Goal: Information Seeking & Learning: Learn about a topic

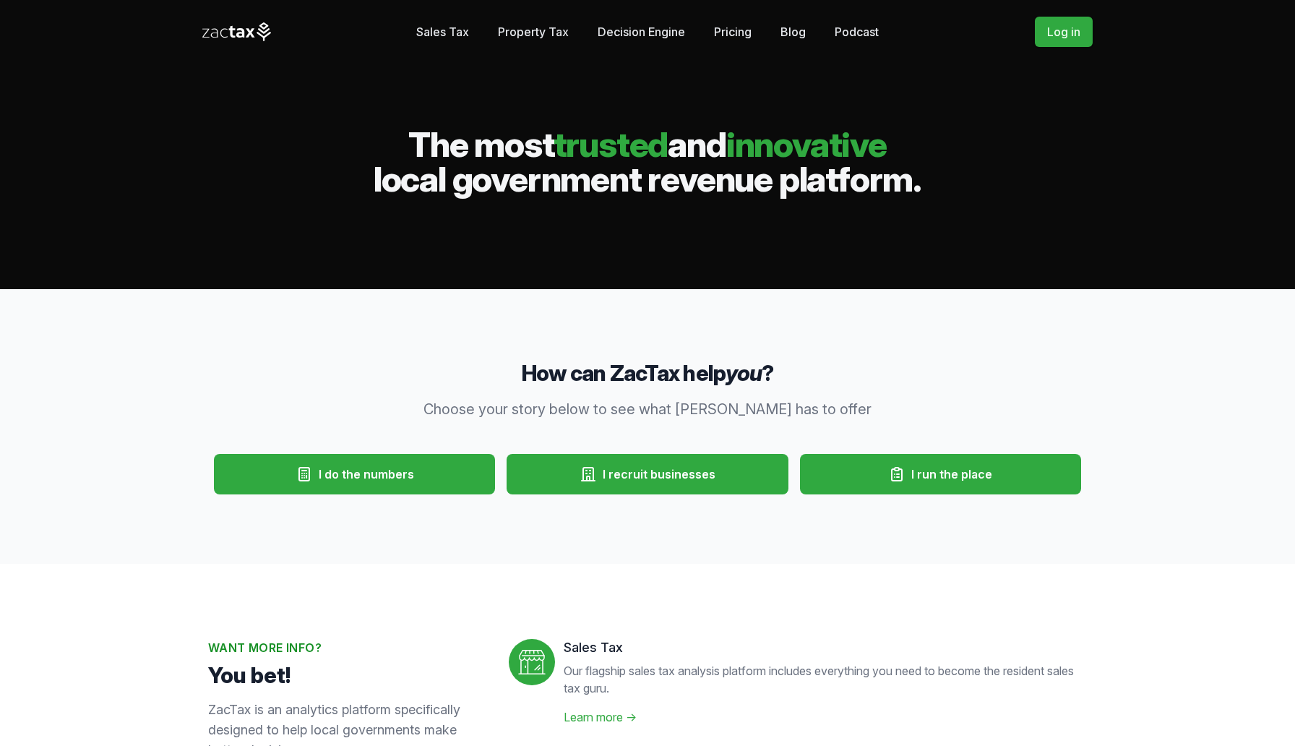
click at [450, 30] on link "Sales Tax" at bounding box center [442, 31] width 53 height 29
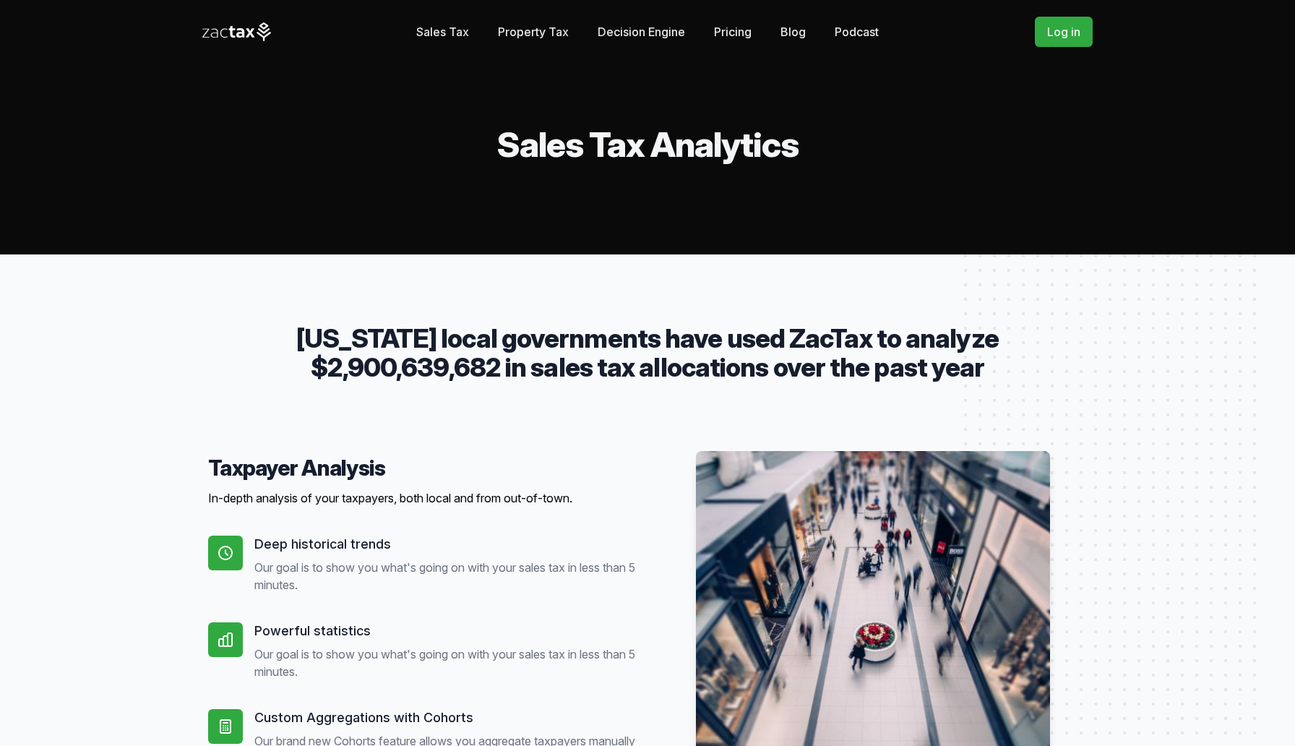
click at [723, 33] on link "Pricing" at bounding box center [733, 31] width 38 height 29
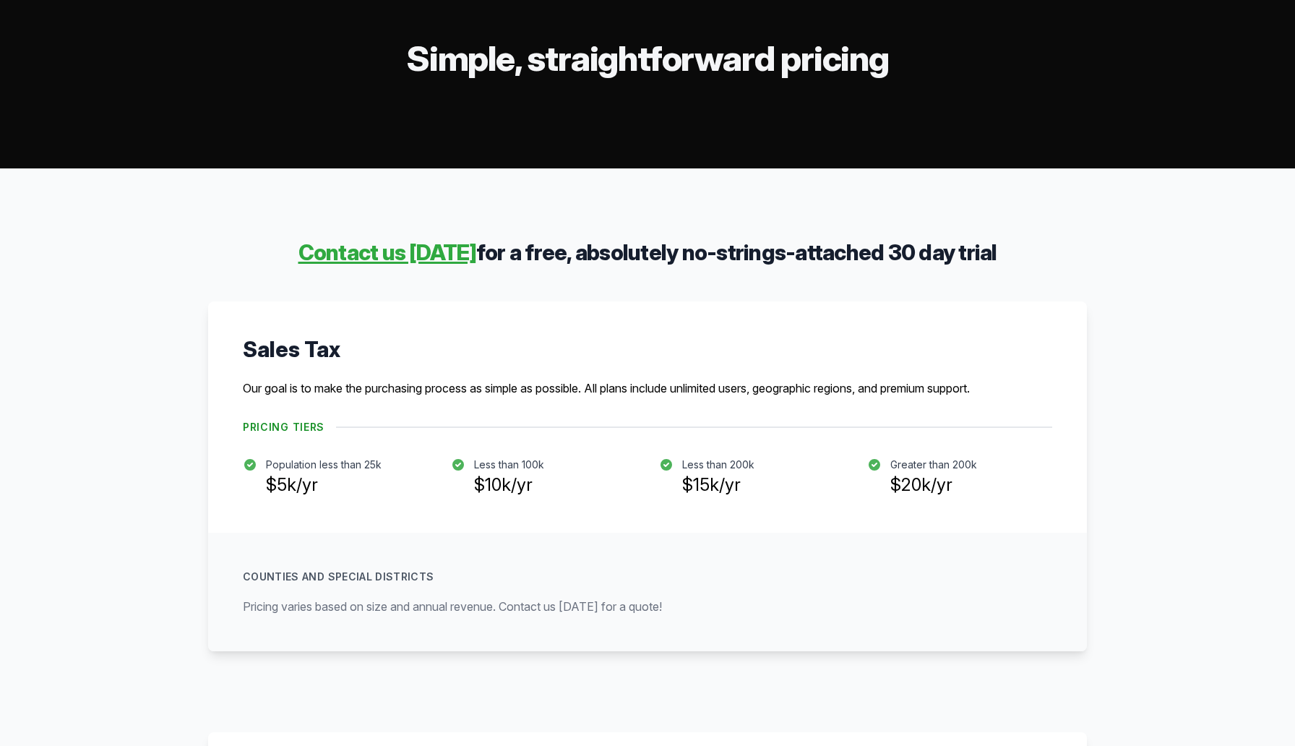
scroll to position [87, 0]
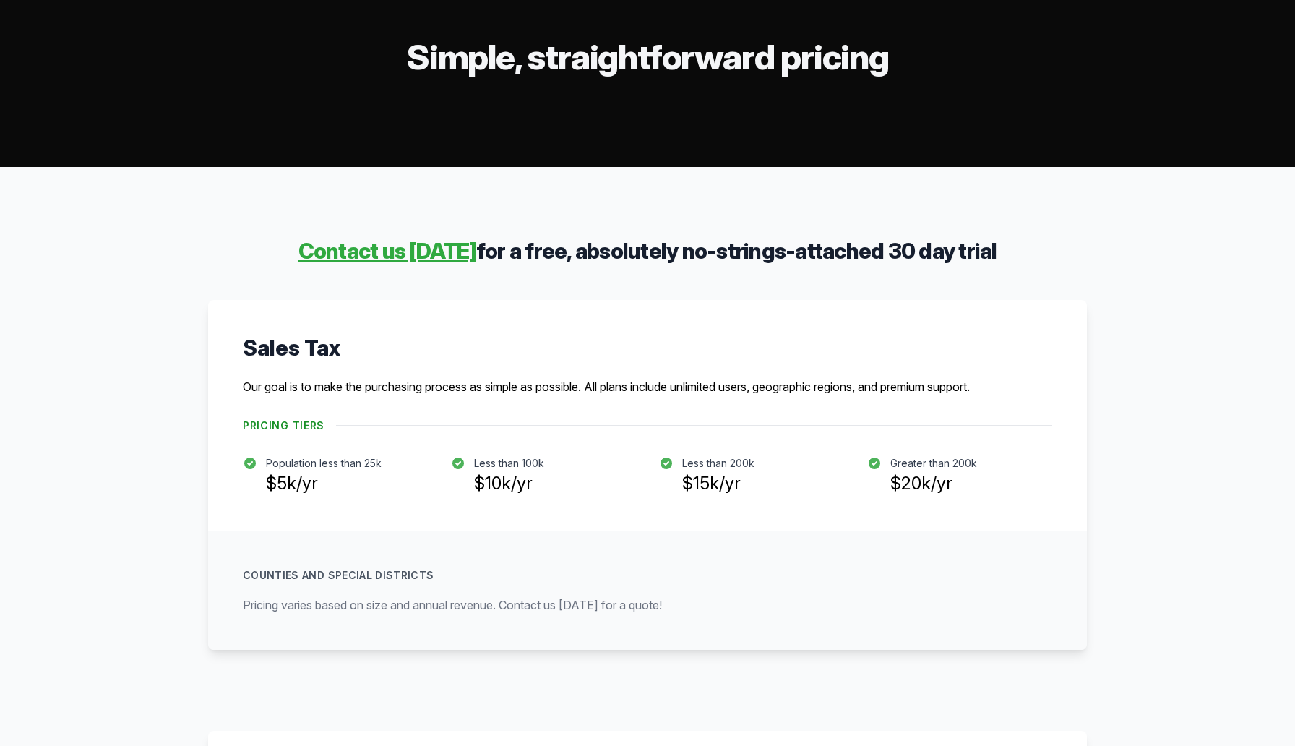
drag, startPoint x: 261, startPoint y: 460, endPoint x: 371, endPoint y: 509, distance: 120.7
click at [371, 509] on div "Sales Tax Our goal is to make the purchasing process as simple as possible. All…" at bounding box center [647, 415] width 879 height 231
click at [475, 493] on h3 "$10k/yr" at bounding box center [509, 483] width 70 height 26
drag, startPoint x: 476, startPoint y: 461, endPoint x: 570, endPoint y: 561, distance: 137.5
click at [570, 561] on div "Sales Tax Our goal is to make the purchasing process as simple as possible. All…" at bounding box center [647, 475] width 879 height 350
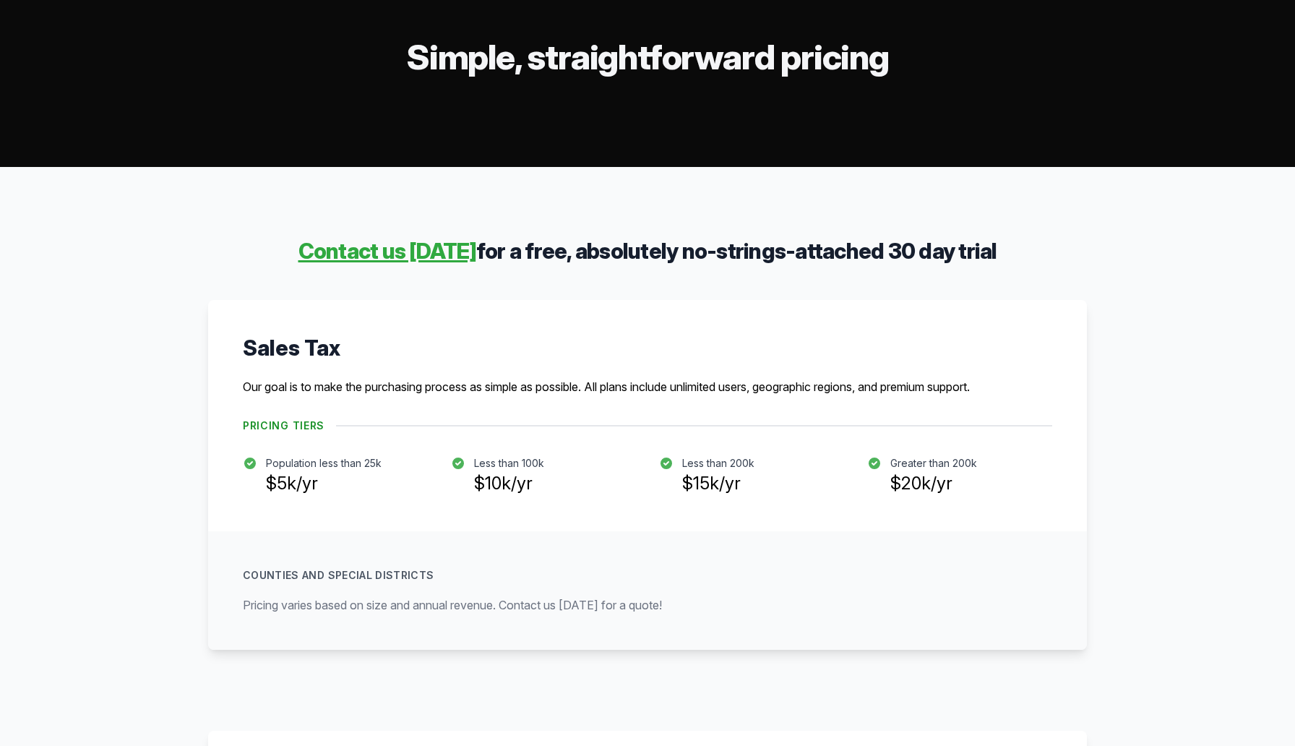
click at [570, 561] on div "Counties and Special Districts Pricing varies based on size and annual revenue.…" at bounding box center [647, 590] width 879 height 118
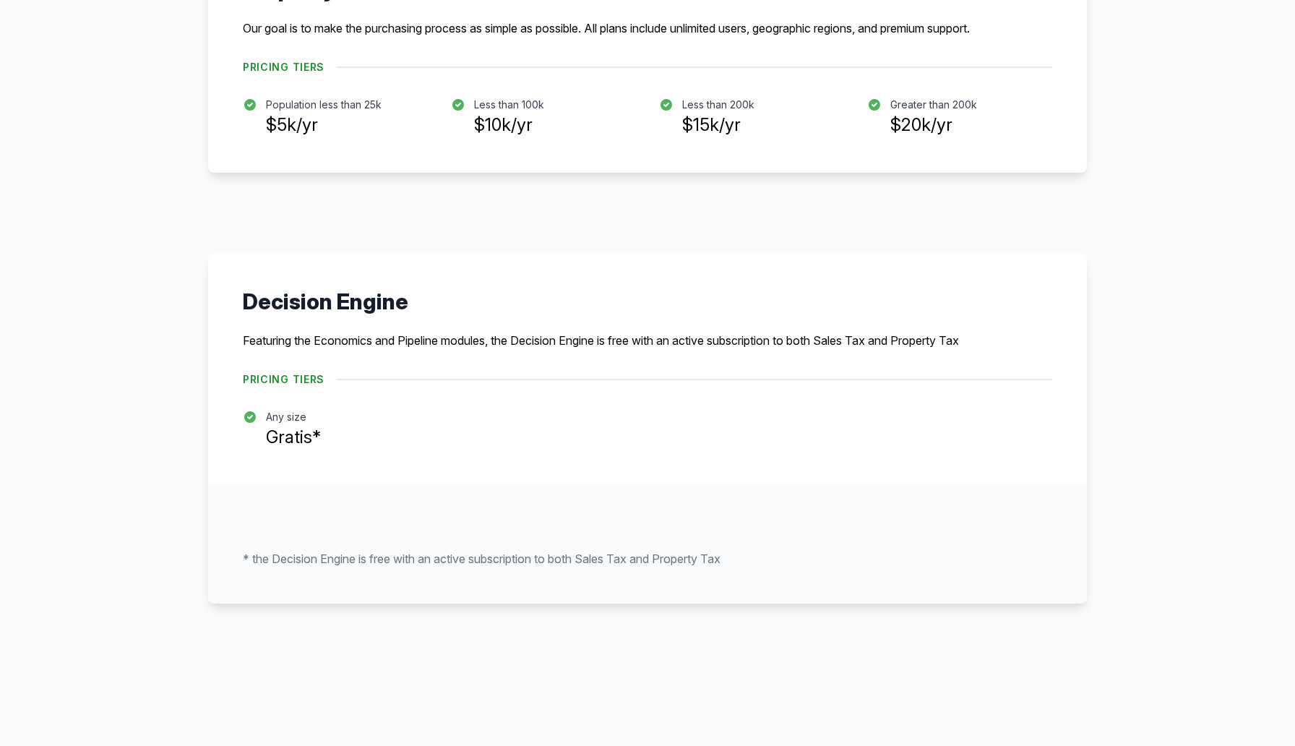
scroll to position [878, 0]
click at [266, 433] on h3 "Gratis*" at bounding box center [293, 436] width 55 height 26
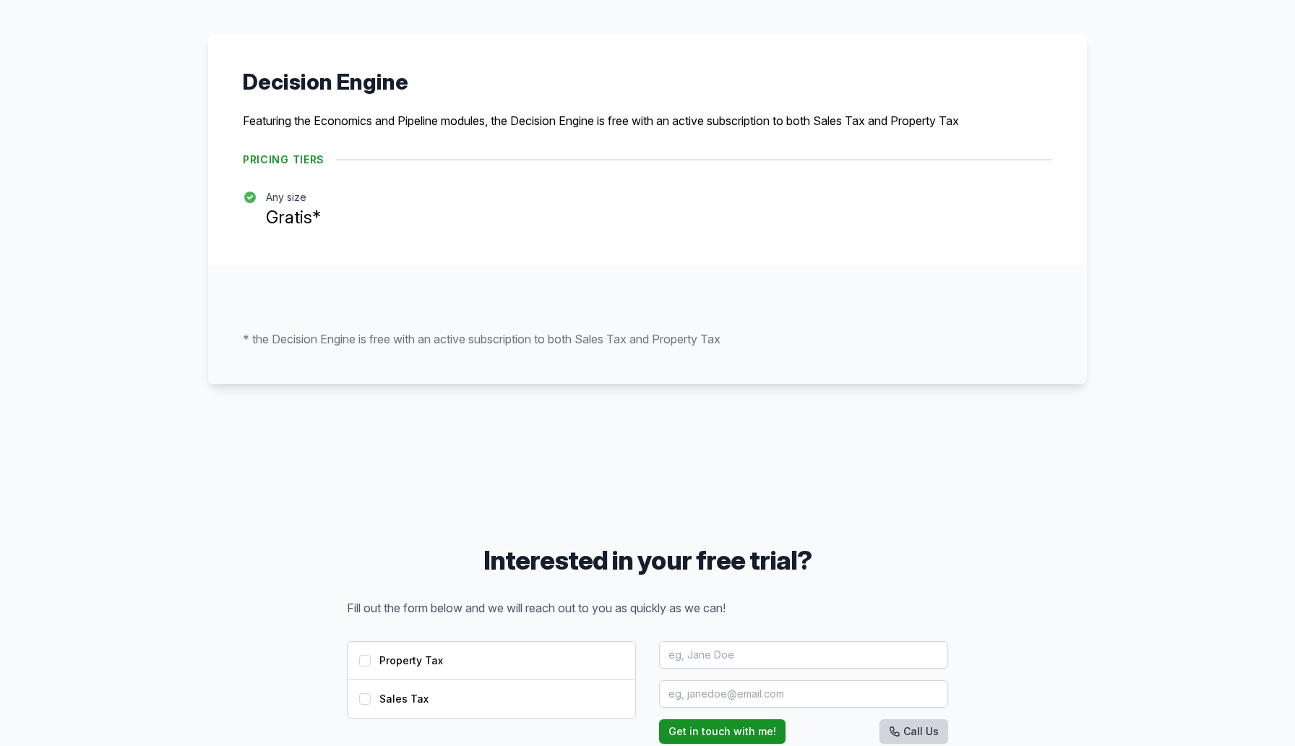
scroll to position [1374, 0]
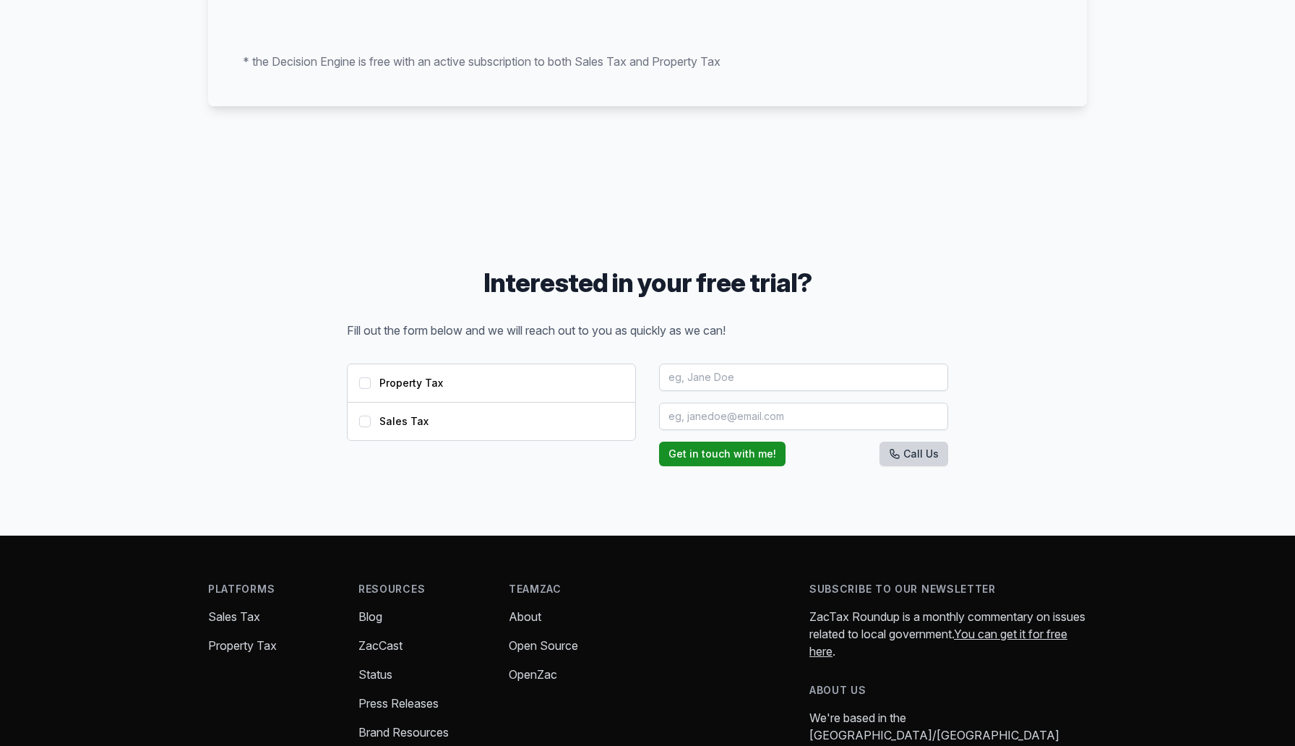
click at [405, 421] on span "Sales Tax" at bounding box center [403, 421] width 49 height 14
click at [371, 421] on input "Sales Tax" at bounding box center [365, 421] width 12 height 12
checkbox input "true"
click at [418, 377] on span "Property Tax" at bounding box center [411, 383] width 64 height 14
click at [371, 377] on input "Property Tax" at bounding box center [365, 383] width 12 height 12
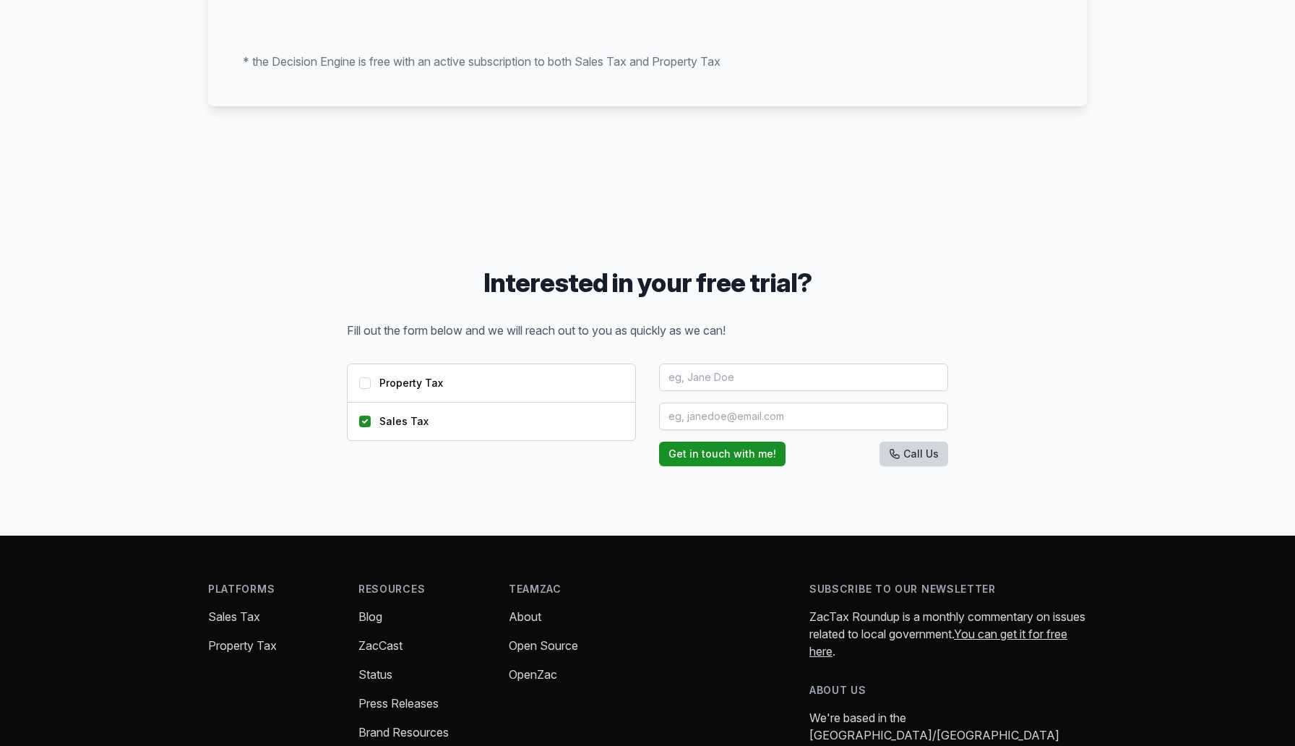
checkbox input "true"
click at [742, 383] on input "text" at bounding box center [803, 376] width 289 height 27
type input "Noah Rakosky"
click at [715, 418] on input "email" at bounding box center [803, 415] width 289 height 27
type input "noah.rakosky@yahoo.com"
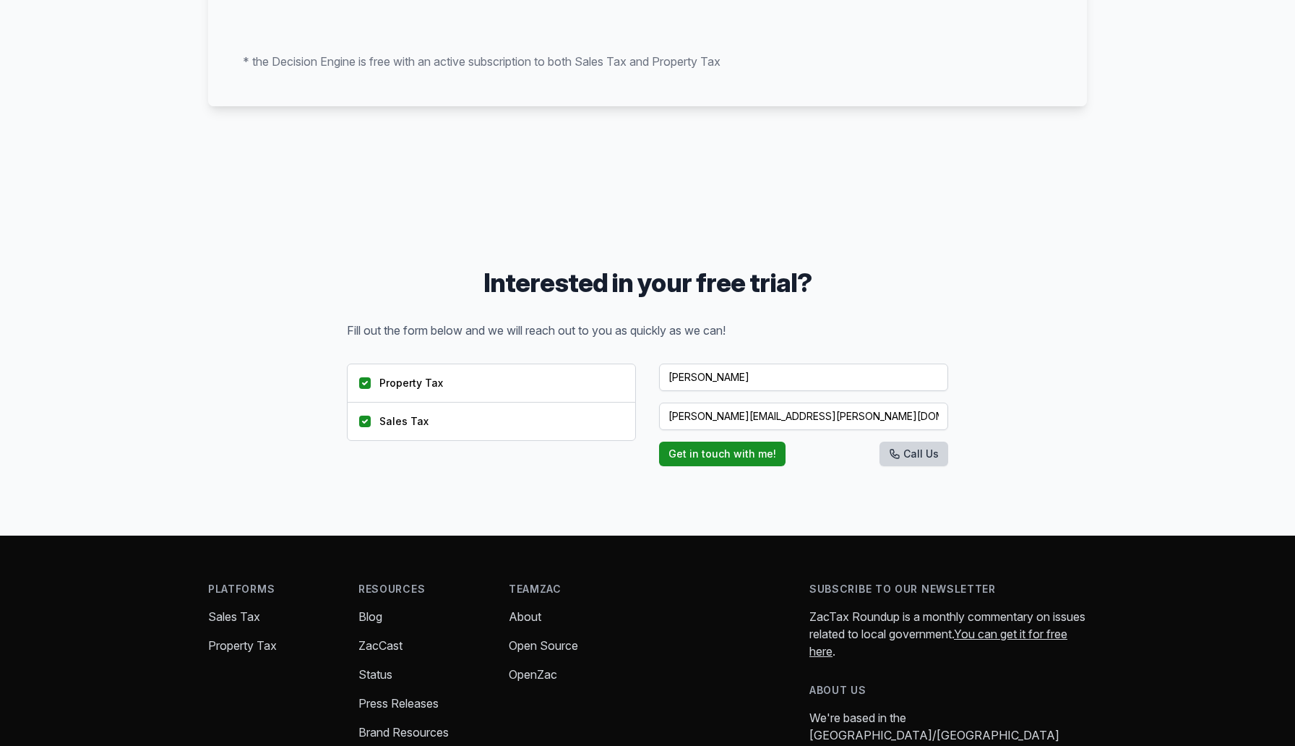
click at [784, 288] on h3 "Interested in your free trial?" at bounding box center [647, 282] width 601 height 29
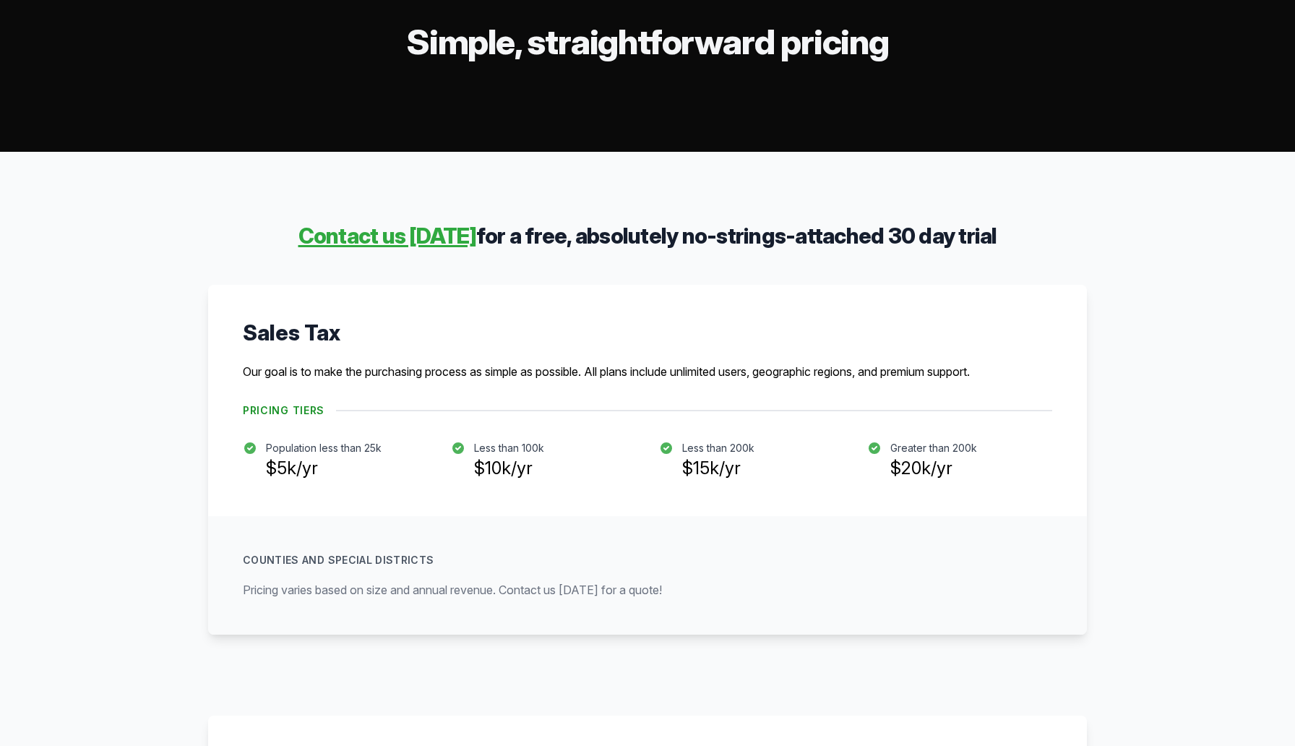
scroll to position [0, 0]
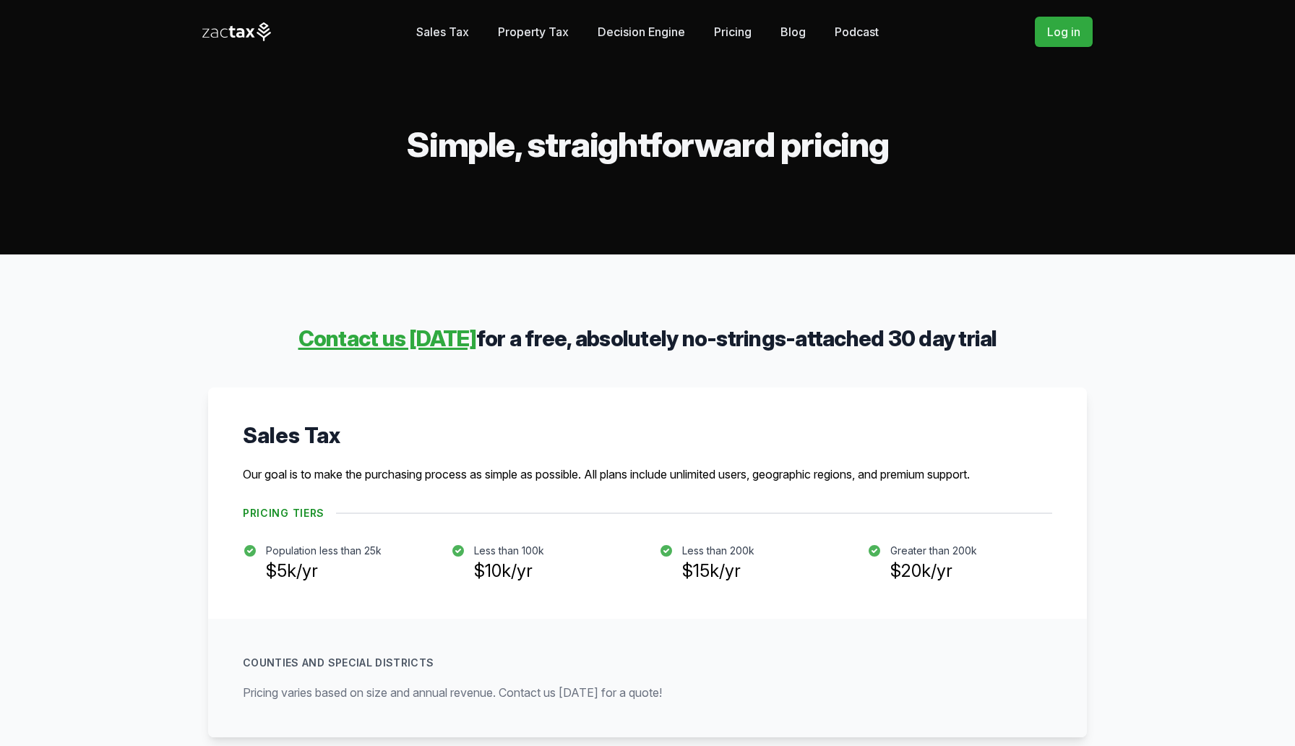
click at [613, 33] on link "Decision Engine" at bounding box center [641, 31] width 87 height 29
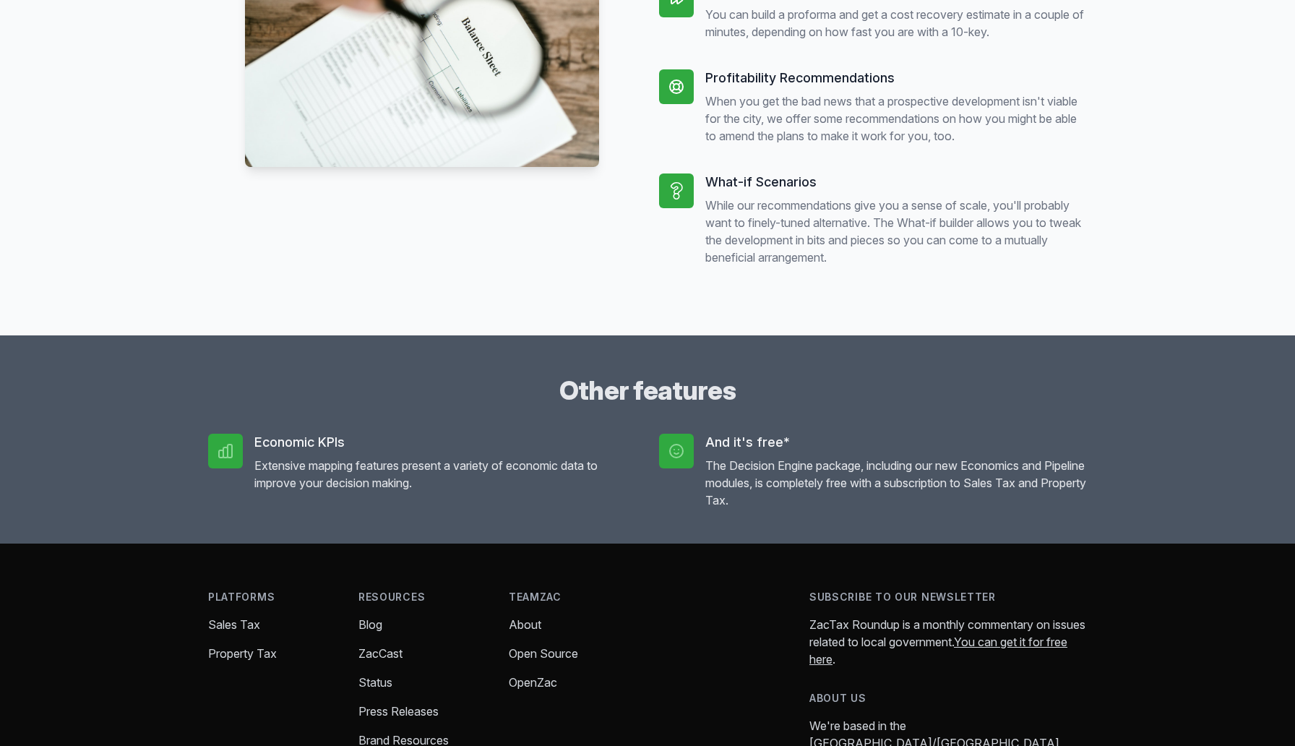
scroll to position [1255, 0]
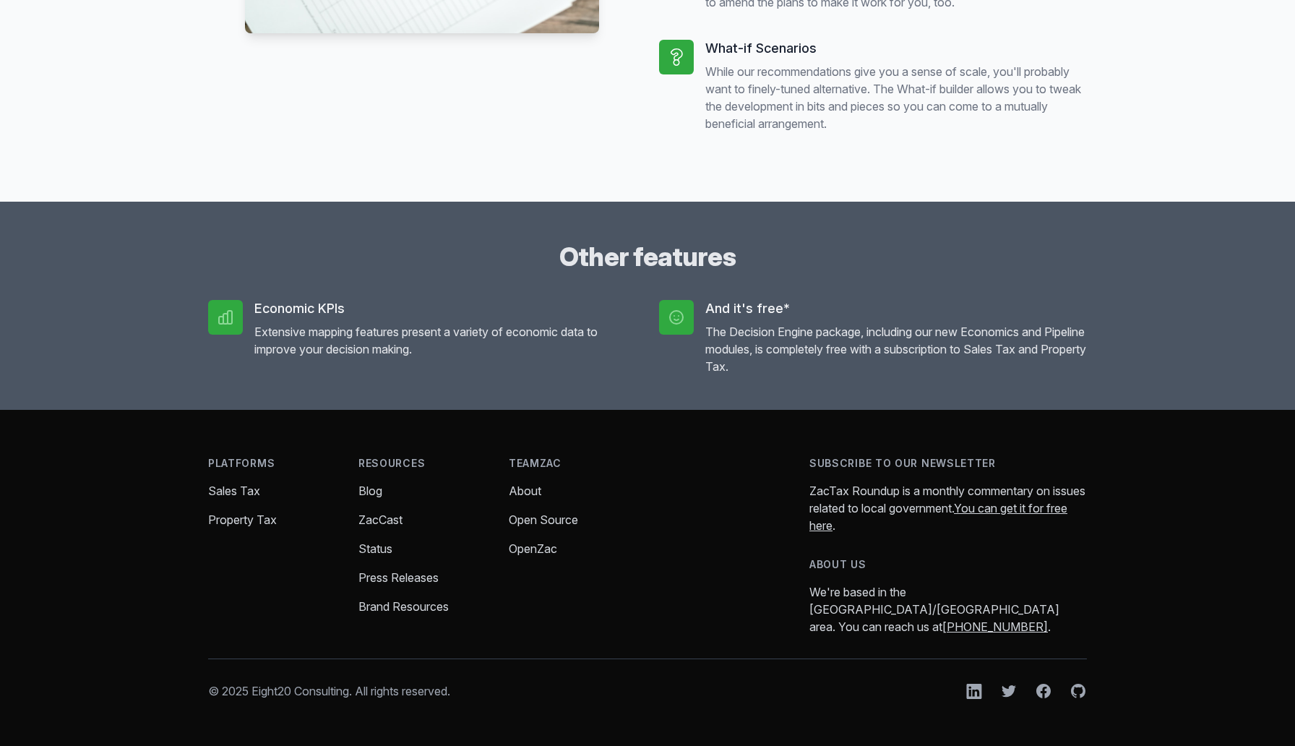
click at [534, 527] on link "Open Source" at bounding box center [543, 519] width 69 height 14
